Goal: Task Accomplishment & Management: Complete application form

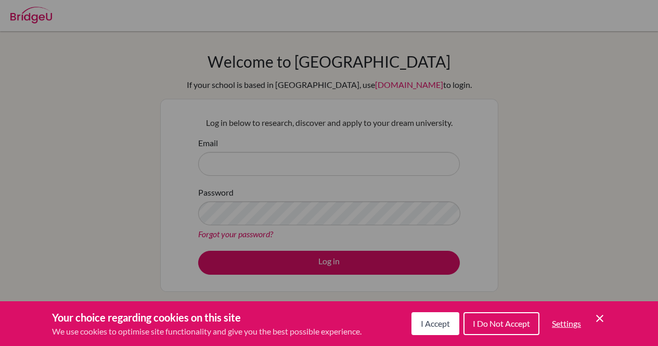
click at [264, 177] on div "Cookie Preferences" at bounding box center [329, 173] width 658 height 346
click at [597, 319] on icon "Cookie Control Close Icon" at bounding box center [600, 318] width 12 height 12
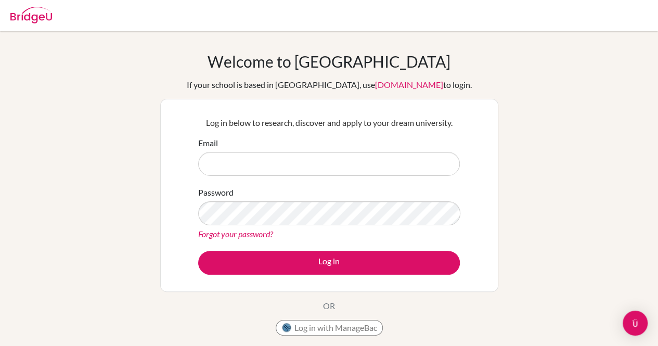
click at [355, 151] on div "Email" at bounding box center [329, 156] width 262 height 39
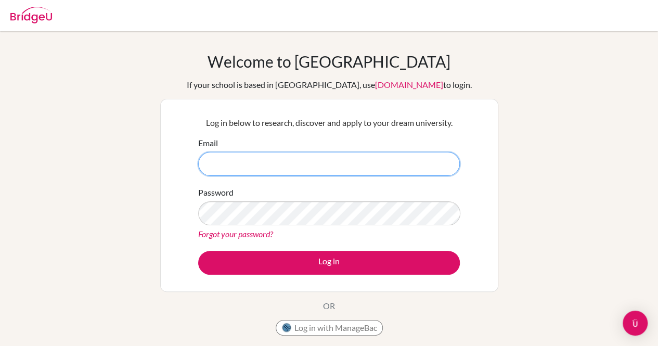
drag, startPoint x: 347, startPoint y: 162, endPoint x: 337, endPoint y: 166, distance: 10.2
click at [345, 162] on input "Email" at bounding box center [329, 164] width 262 height 24
type input "[EMAIL_ADDRESS][DOMAIN_NAME]"
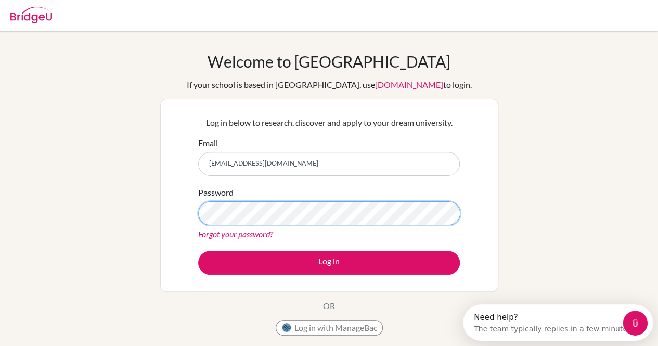
click at [198, 251] on button "Log in" at bounding box center [329, 263] width 262 height 24
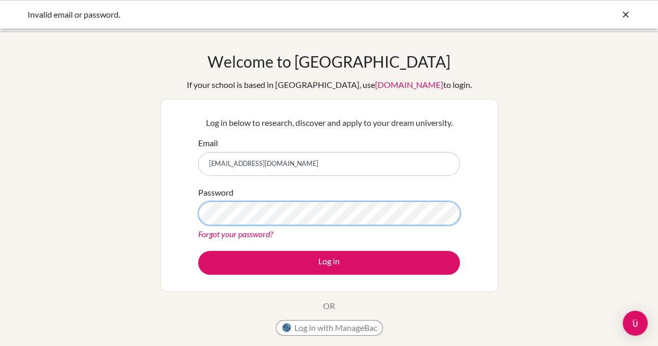
click at [198, 251] on button "Log in" at bounding box center [329, 263] width 262 height 24
